Goal: Task Accomplishment & Management: Manage account settings

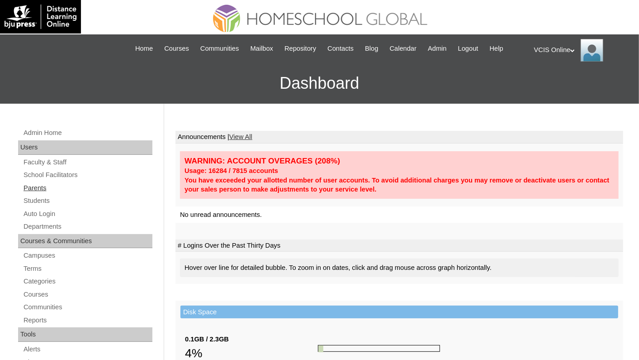
click at [46, 187] on link "Parents" at bounding box center [88, 187] width 130 height 11
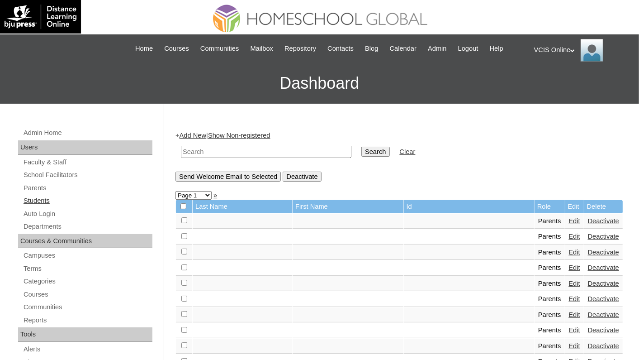
click at [43, 200] on link "Students" at bounding box center [88, 200] width 130 height 11
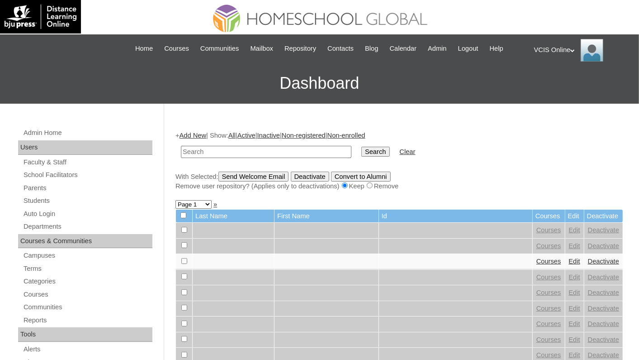
click at [253, 152] on input "text" at bounding box center [266, 152] width 171 height 12
type input "malacaste"
click at [361, 147] on input "Search" at bounding box center [375, 152] width 28 height 10
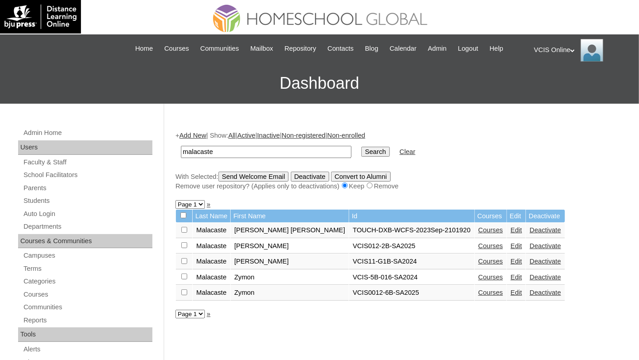
click at [349, 265] on td "VCIS11-G1B-SA2024" at bounding box center [411, 261] width 125 height 15
click at [349, 264] on td "VCIS11-G1B-SA2024" at bounding box center [411, 261] width 125 height 15
click at [511, 245] on link "Edit" at bounding box center [516, 245] width 11 height 7
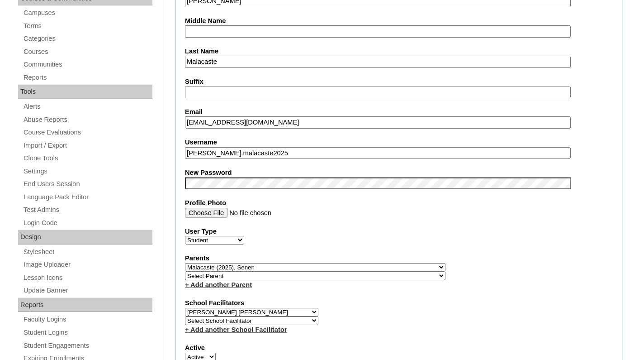
scroll to position [356, 0]
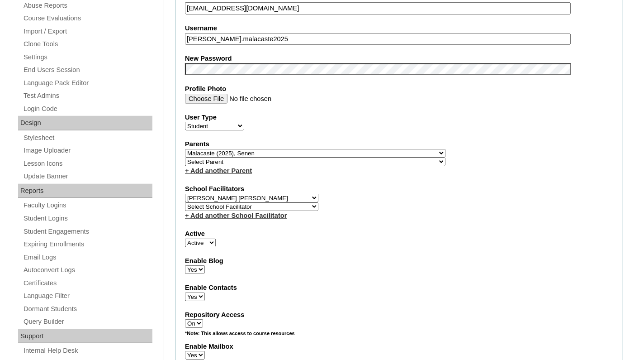
click at [309, 152] on select "Select Parent , , , , , , , , , , , , , , , , , , , , , , , , , , , , , , , , ,…" at bounding box center [315, 153] width 261 height 9
click at [247, 152] on select "Select Parent , , , , , , , , , , , , , , , , , , , , , , , , , , , , , , , , ,…" at bounding box center [315, 153] width 261 height 9
click at [258, 152] on select "Select Parent , , , , , , , , , , , , , , , , , , , , , , , , , , , , , , , , ,…" at bounding box center [315, 153] width 261 height 9
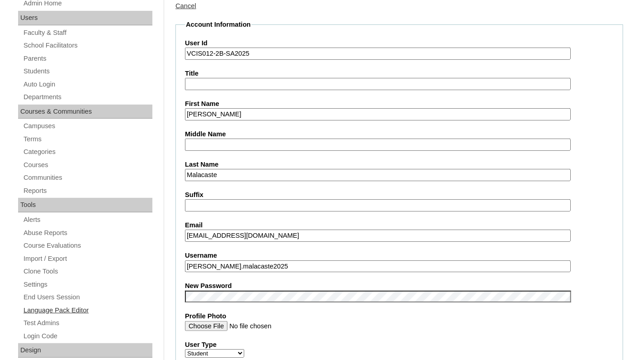
scroll to position [109, 0]
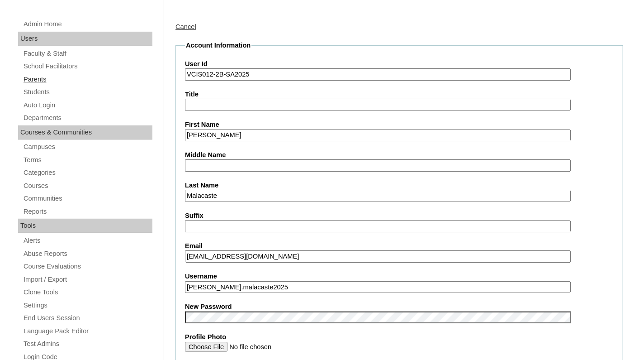
click at [43, 77] on link "Parents" at bounding box center [88, 79] width 130 height 11
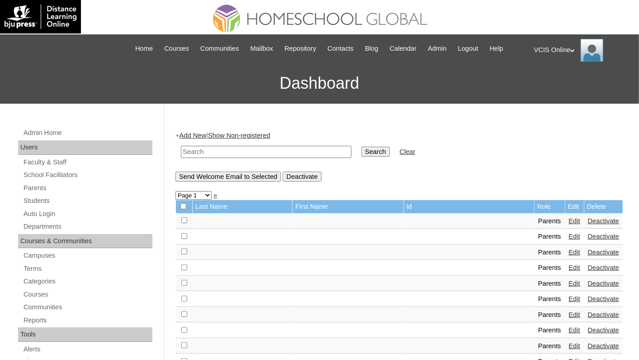
click at [234, 151] on input "text" at bounding box center [266, 152] width 171 height 12
type input "malacaste"
click at [361, 147] on input "Search" at bounding box center [375, 152] width 28 height 10
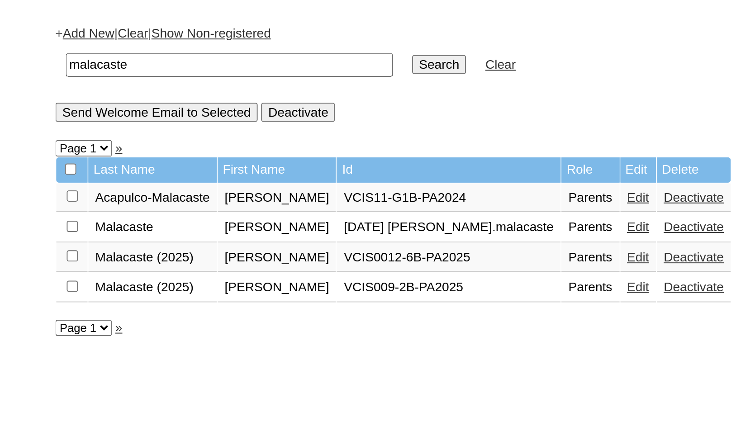
click at [245, 223] on input "checkbox" at bounding box center [245, 220] width 6 height 6
checkbox input "true"
click at [243, 223] on input "checkbox" at bounding box center [245, 220] width 6 height 6
checkbox input "true"
click at [523, 150] on form "malacaste Search Clear" at bounding box center [460, 151] width 448 height 23
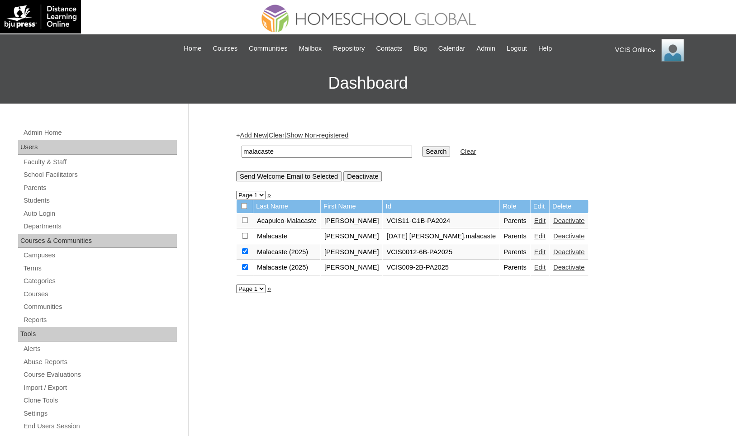
click at [244, 223] on input "checkbox" at bounding box center [245, 220] width 6 height 6
checkbox input "false"
click at [242, 223] on input "checkbox" at bounding box center [245, 220] width 6 height 6
checkbox input "false"
click at [451, 247] on td "VCIS0012-6B-PA2025" at bounding box center [441, 252] width 117 height 15
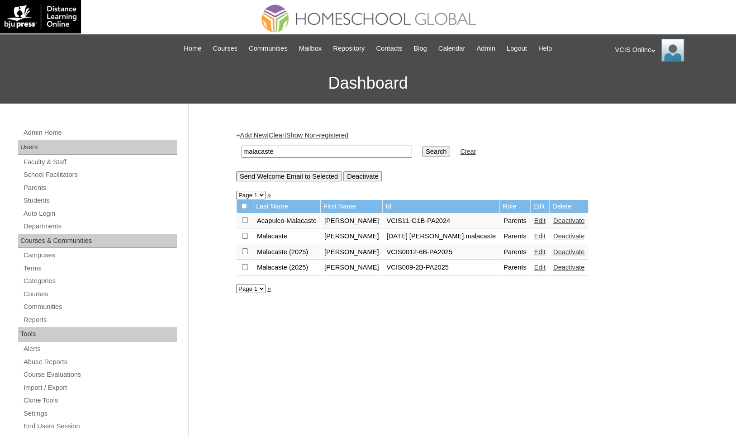
click at [437, 267] on td "VCIS009-2B-PA2025" at bounding box center [441, 267] width 117 height 15
click at [534, 268] on link "Edit" at bounding box center [539, 267] width 11 height 7
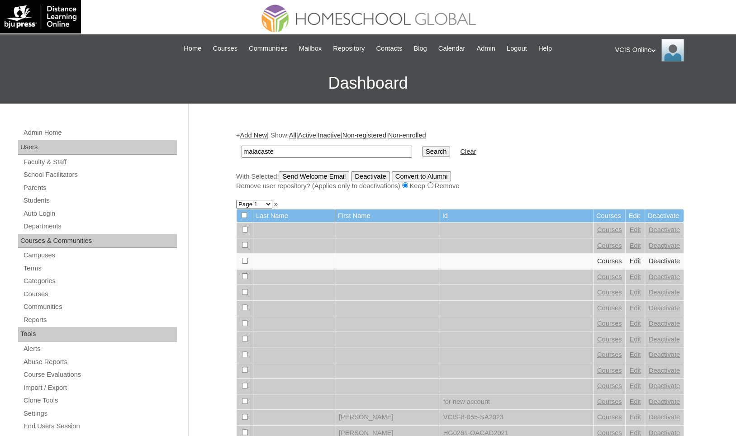
type input "malacaste"
click at [422, 147] on input "Search" at bounding box center [436, 152] width 28 height 10
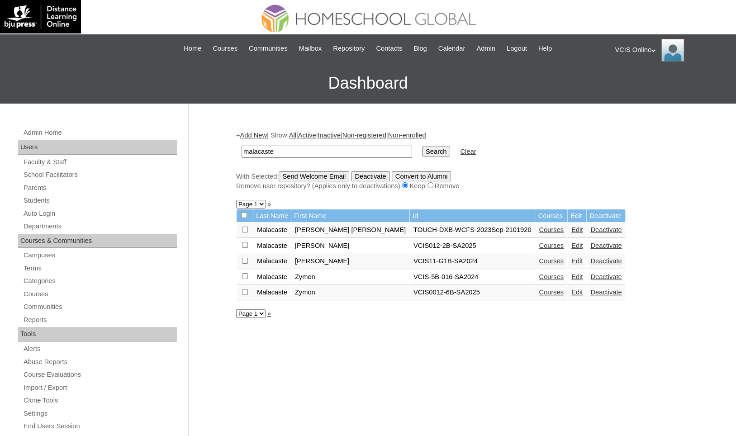
click at [432, 323] on div "+ Add New | Show: All | Active | Inactive | Non-registered | Non-enrolled malac…" at bounding box center [458, 425] width 452 height 606
click at [571, 245] on link "Edit" at bounding box center [576, 245] width 11 height 7
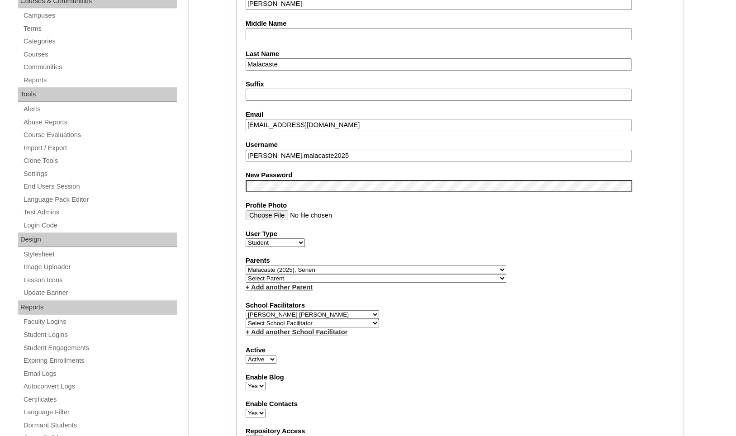
scroll to position [277, 0]
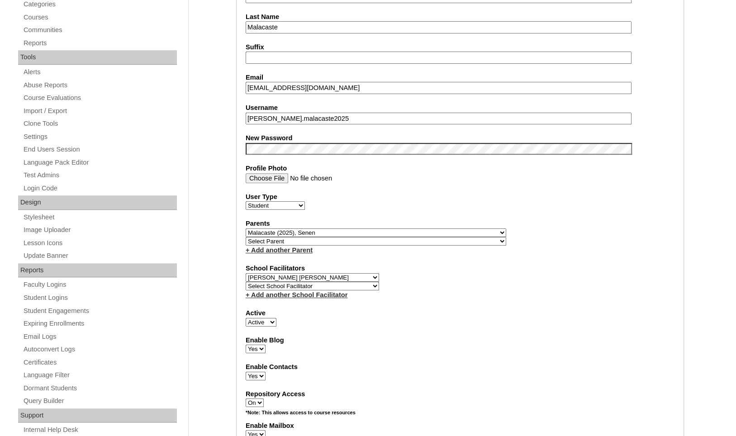
click at [353, 230] on select "Select Parent , , , , , , , , , , , , , , , , , , , , , , , , , , , , , , , , ,…" at bounding box center [376, 232] width 261 height 9
select select "43195"
click at [246, 228] on select "Select Parent , , , , , , , , , , , , , , , , , , , , , , , , , , , , , , , , ,…" at bounding box center [376, 232] width 261 height 9
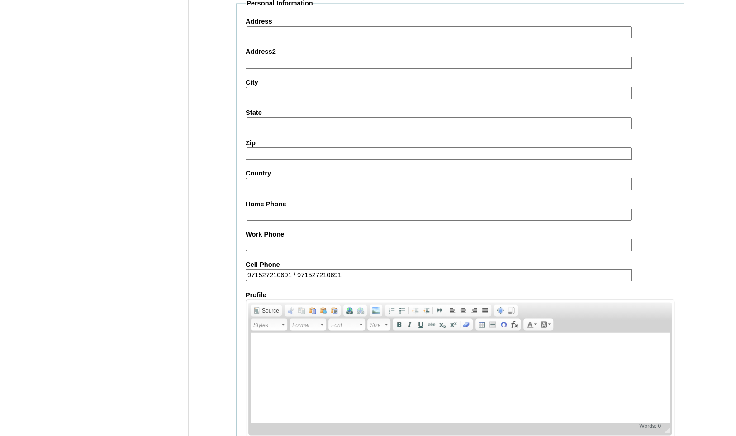
scroll to position [943, 0]
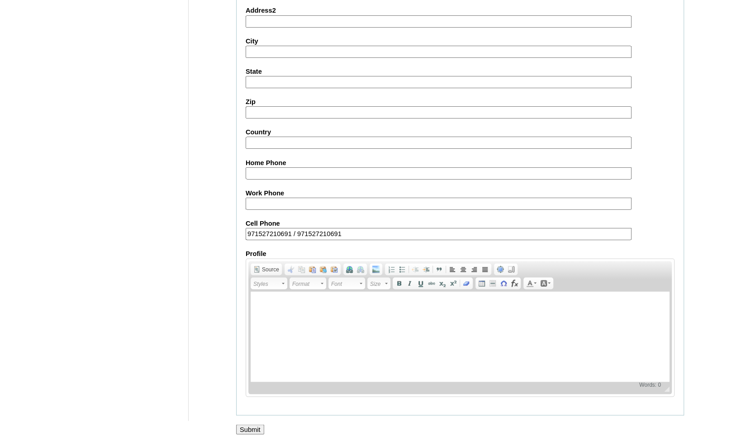
click at [257, 424] on input "Submit" at bounding box center [250, 429] width 28 height 10
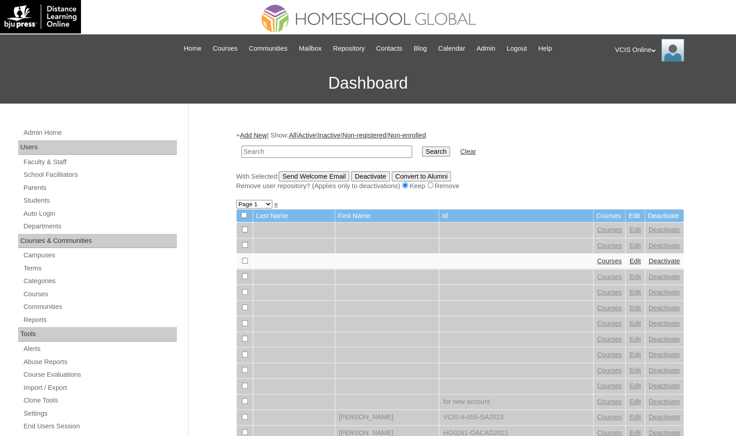
click at [296, 152] on input "text" at bounding box center [327, 152] width 171 height 12
type input "malacaste"
click at [422, 147] on input "Search" at bounding box center [436, 152] width 28 height 10
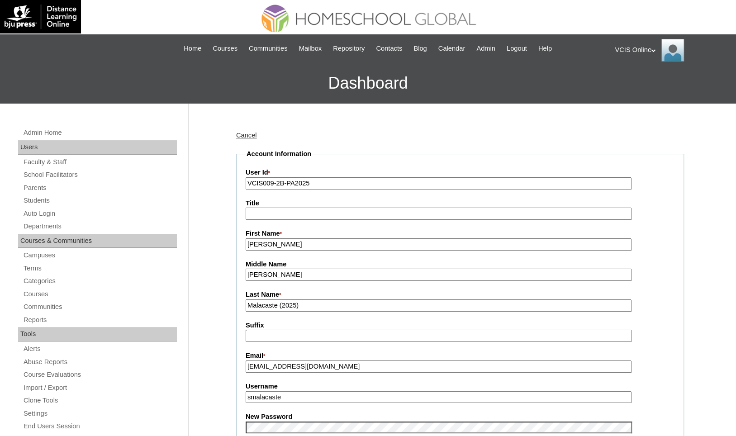
click at [250, 183] on input "VCIS009-2B-PA2025" at bounding box center [439, 183] width 386 height 12
type input "(DEACTVCIS009-2B-PA2025"
type input "VCIS009-2B-PA2025"
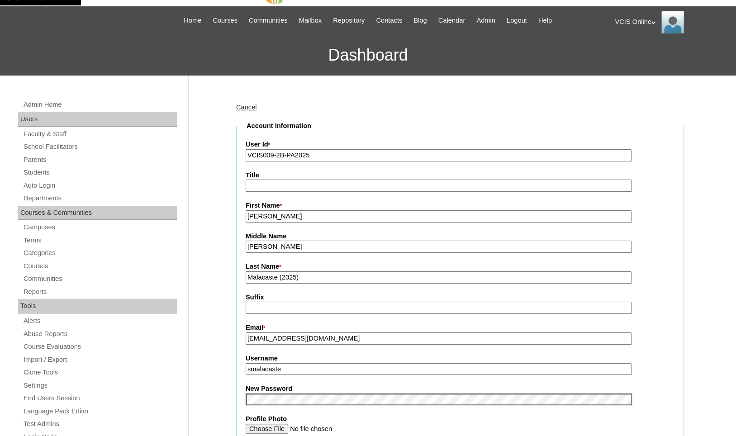
scroll to position [30, 0]
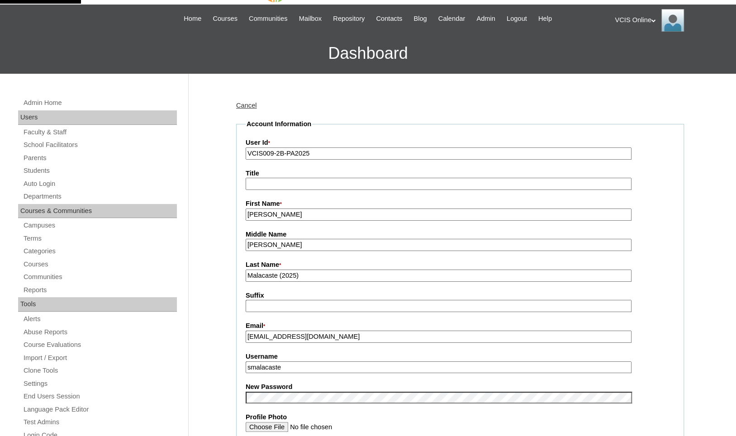
click at [250, 212] on input "Senen" at bounding box center [439, 215] width 386 height 12
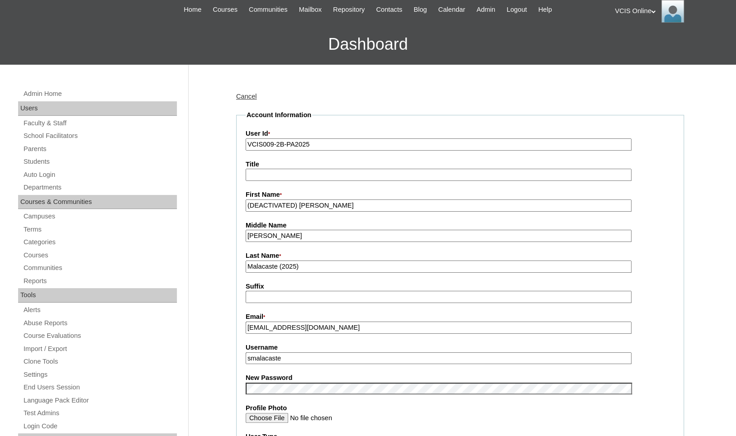
scroll to position [41, 0]
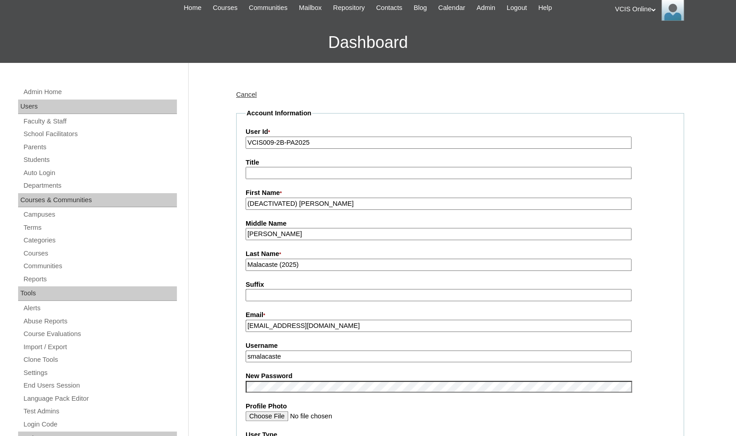
type input "(DEACTIVATED) Senen"
click at [251, 233] on input "Concepcion" at bounding box center [439, 234] width 386 height 12
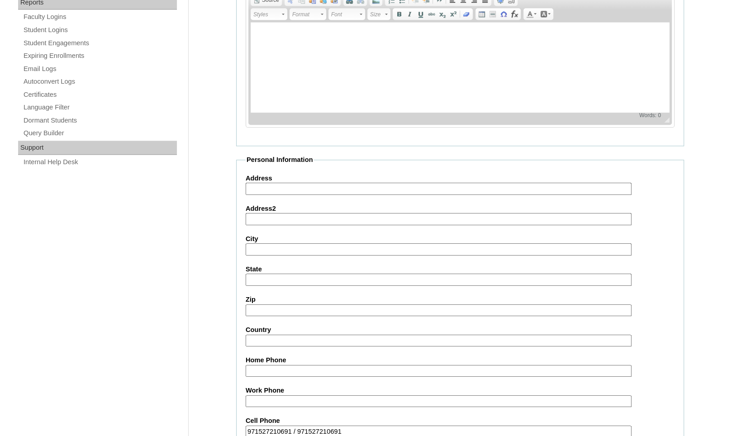
scroll to position [749, 0]
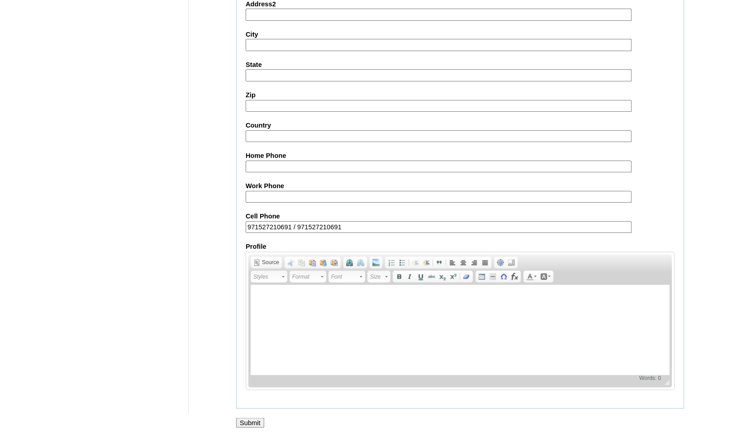
type input "Concepcion"
click at [247, 421] on input "Submit" at bounding box center [250, 423] width 28 height 10
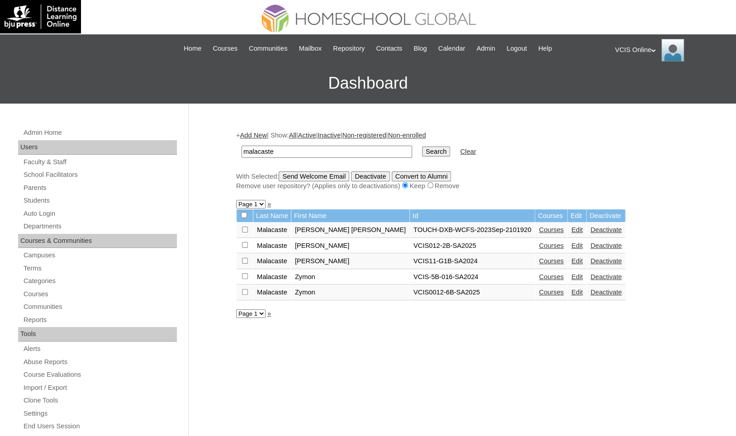
click at [456, 276] on td "VCIS-5B-016-SA2024" at bounding box center [472, 277] width 125 height 15
click at [571, 244] on link "Edit" at bounding box center [576, 245] width 11 height 7
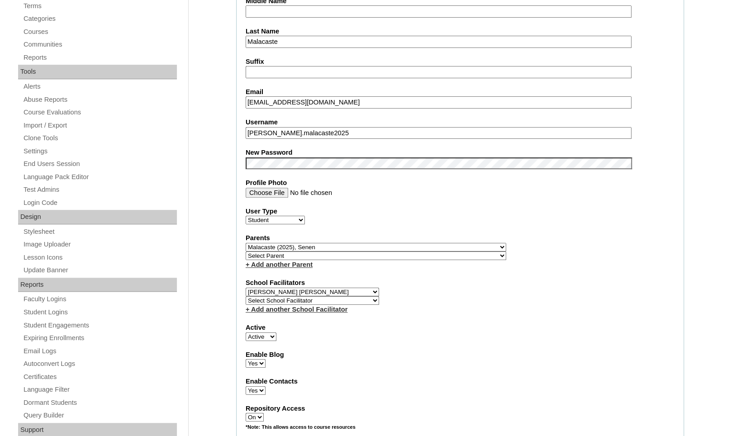
scroll to position [369, 0]
